Goal: Task Accomplishment & Management: Use online tool/utility

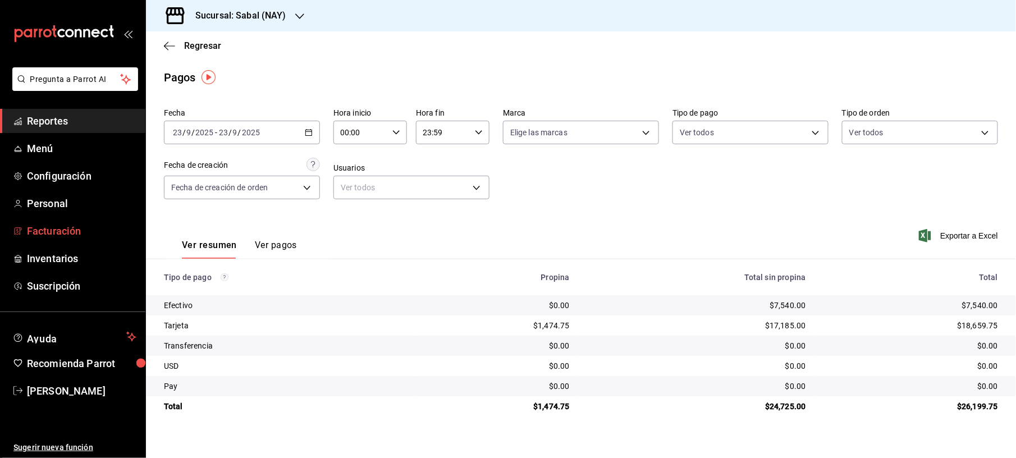
click at [40, 228] on span "Facturación" at bounding box center [81, 230] width 109 height 15
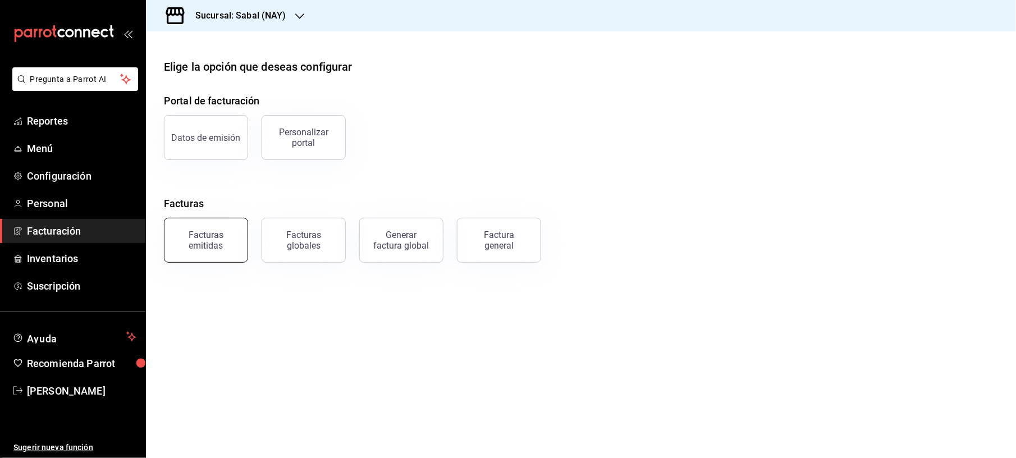
click at [202, 235] on div "Facturas emitidas" at bounding box center [206, 240] width 70 height 21
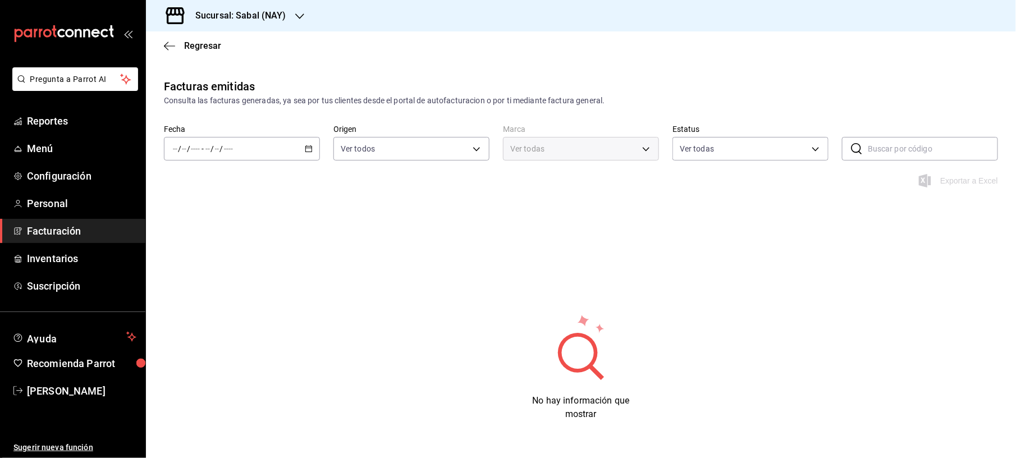
click at [274, 17] on h3 "Sucursal: Sabal (NAY)" at bounding box center [236, 15] width 100 height 13
type input "7bb9fc4a-963e-4e00-9402-9ac56289446f"
click at [230, 77] on div "Flamingos Golf" at bounding box center [230, 74] width 150 height 12
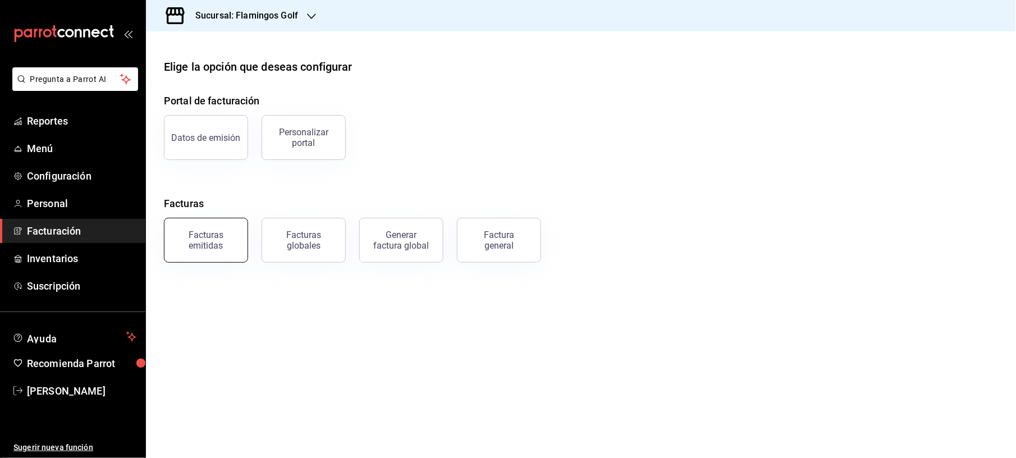
click at [204, 242] on div "Facturas emitidas" at bounding box center [206, 240] width 70 height 21
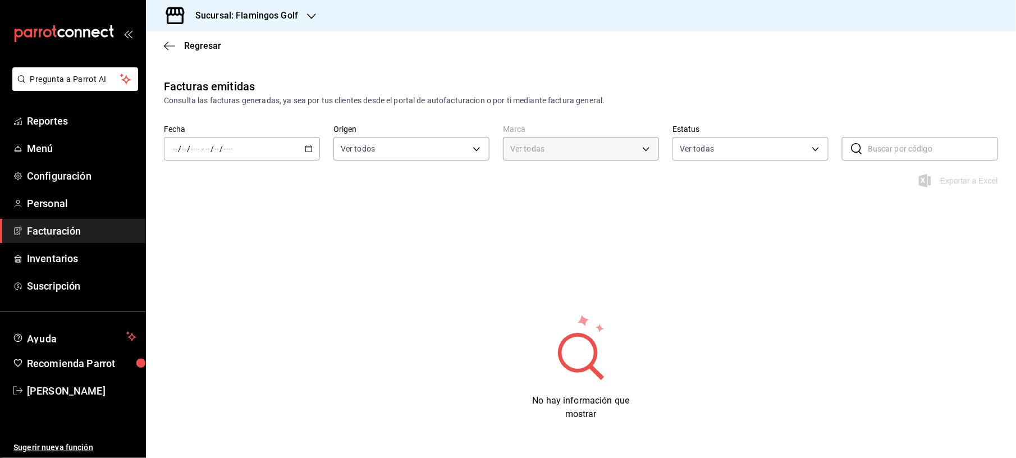
type input "fcb6ad62-2d7c-4c8d-a7b9-f3ea60482d45"
click at [299, 146] on div "/ / - / /" at bounding box center [242, 149] width 156 height 24
click at [189, 259] on span "Mes actual" at bounding box center [216, 259] width 87 height 12
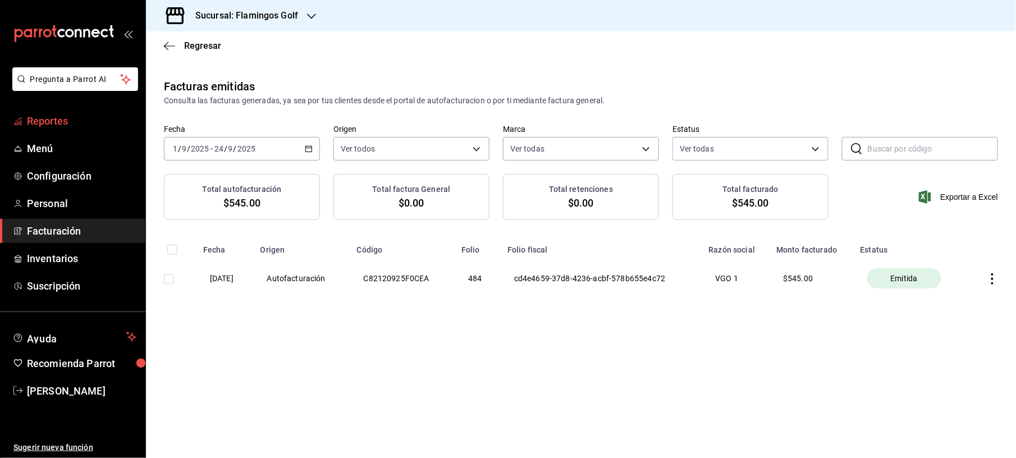
click at [59, 116] on span "Reportes" at bounding box center [81, 120] width 109 height 15
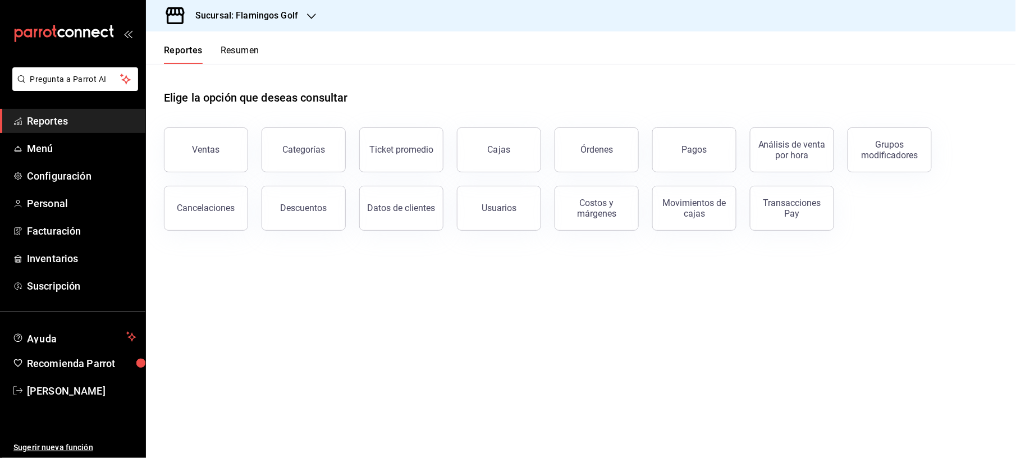
click at [241, 162] on button "Ventas" at bounding box center [206, 149] width 84 height 45
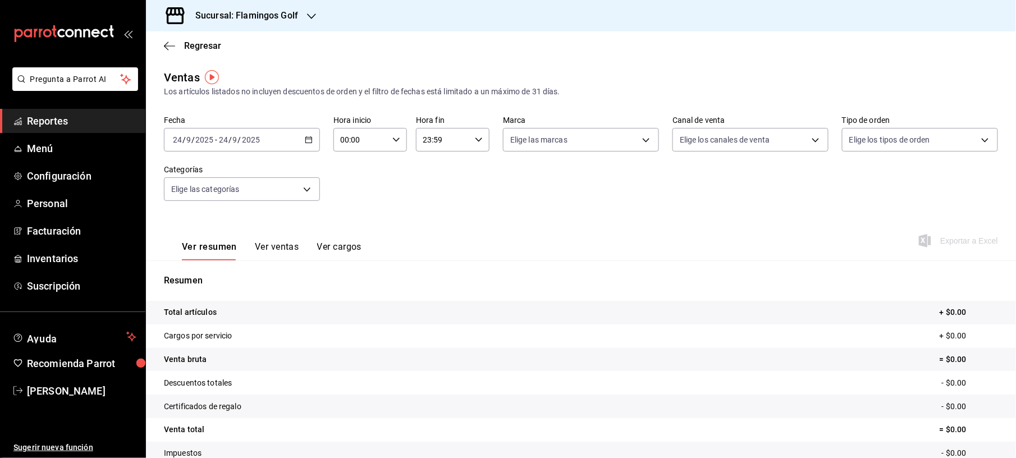
click at [296, 140] on div "[DATE] [DATE] - [DATE] [DATE]" at bounding box center [242, 140] width 156 height 24
click at [193, 208] on li "Ayer" at bounding box center [216, 198] width 105 height 25
click at [964, 238] on span "Exportar a Excel" at bounding box center [959, 240] width 77 height 13
click at [199, 44] on span "Regresar" at bounding box center [202, 45] width 37 height 11
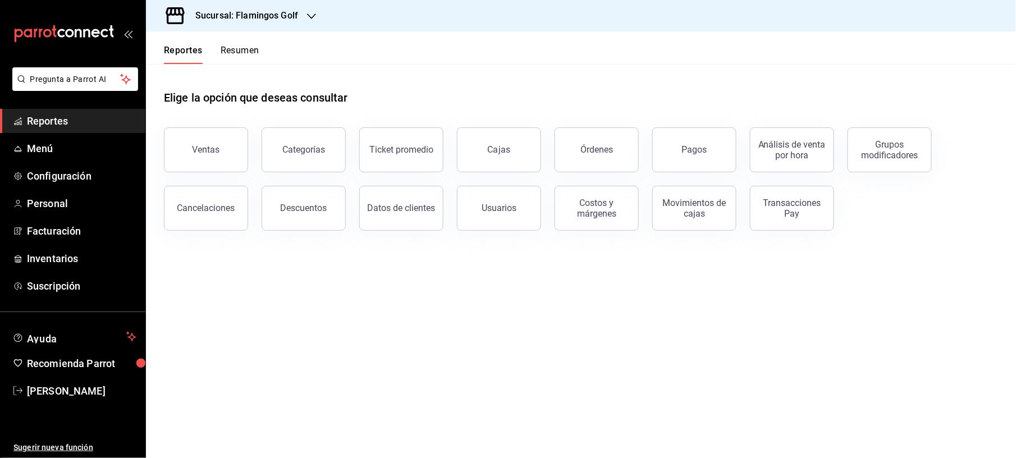
click at [599, 140] on button "Órdenes" at bounding box center [596, 149] width 84 height 45
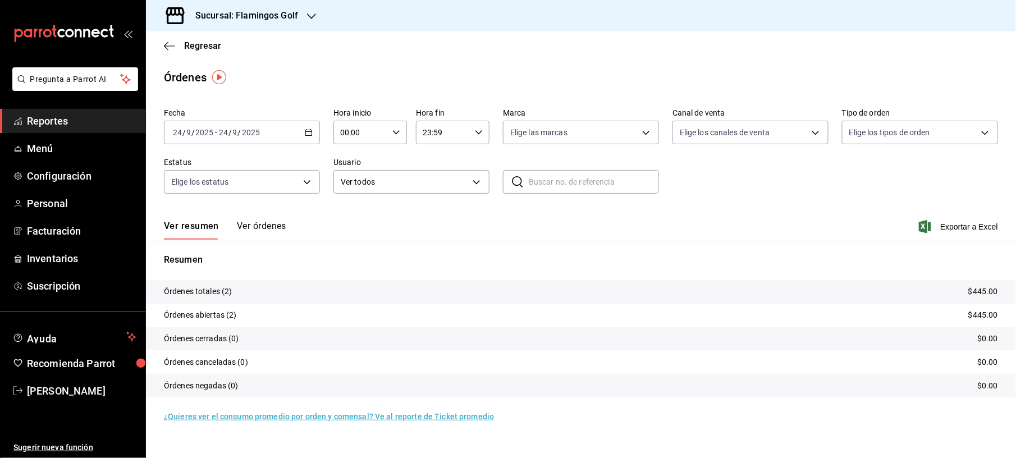
click at [310, 139] on div "[DATE] [DATE] - [DATE] [DATE]" at bounding box center [242, 133] width 156 height 24
click at [208, 200] on li "Ayer" at bounding box center [216, 191] width 105 height 25
click at [961, 231] on span "Exportar a Excel" at bounding box center [959, 226] width 77 height 13
